Goal: Information Seeking & Learning: Find specific fact

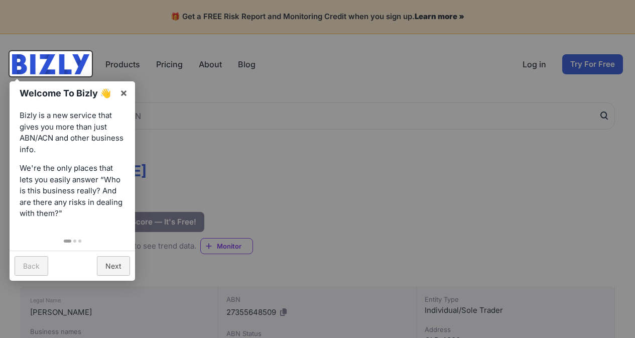
scroll to position [99, 0]
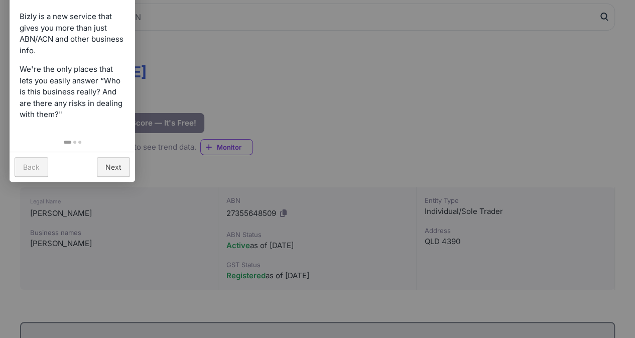
click at [0, 228] on div at bounding box center [317, 169] width 635 height 338
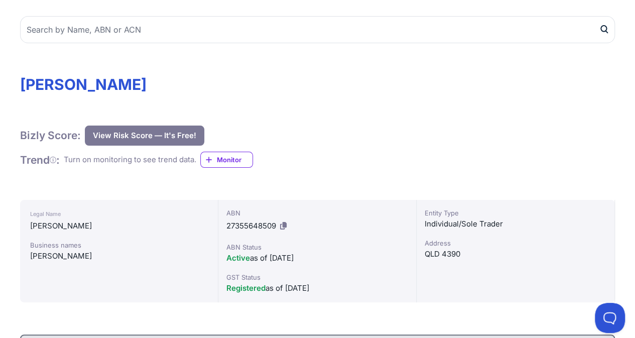
scroll to position [86, 0]
click at [268, 224] on span "27355648509" at bounding box center [251, 226] width 50 height 10
copy span "27355648509"
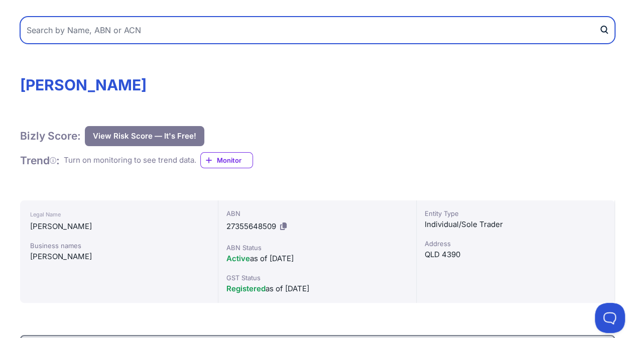
click at [128, 33] on input "text" at bounding box center [317, 30] width 595 height 27
paste input "27355648509"
type input "27355648509"
click at [599, 17] on button "submit" at bounding box center [607, 30] width 16 height 27
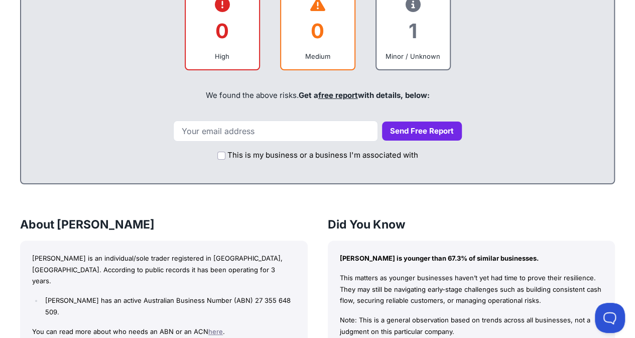
scroll to position [491, 0]
